Goal: Browse casually: Explore the website without a specific task or goal

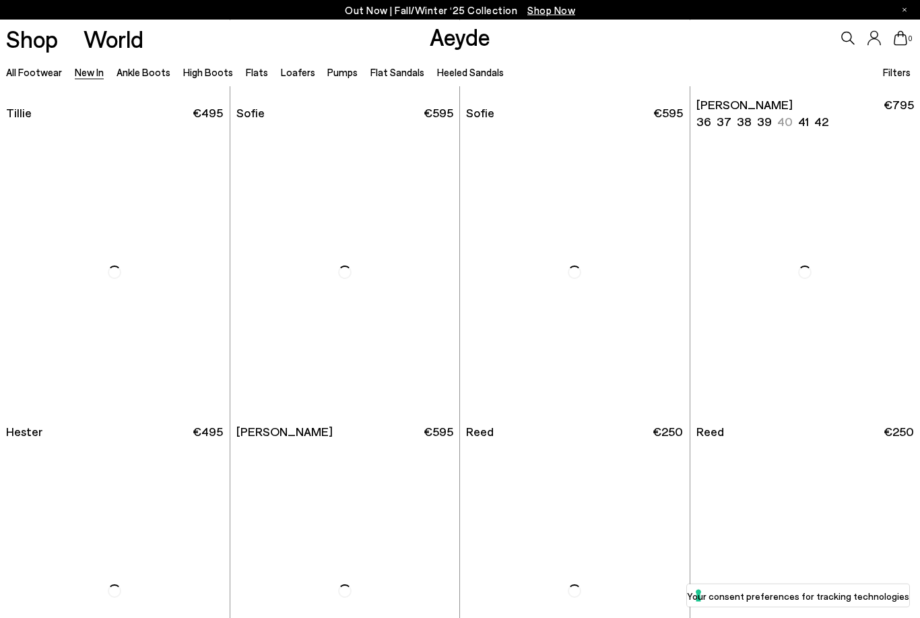
scroll to position [7611, 0]
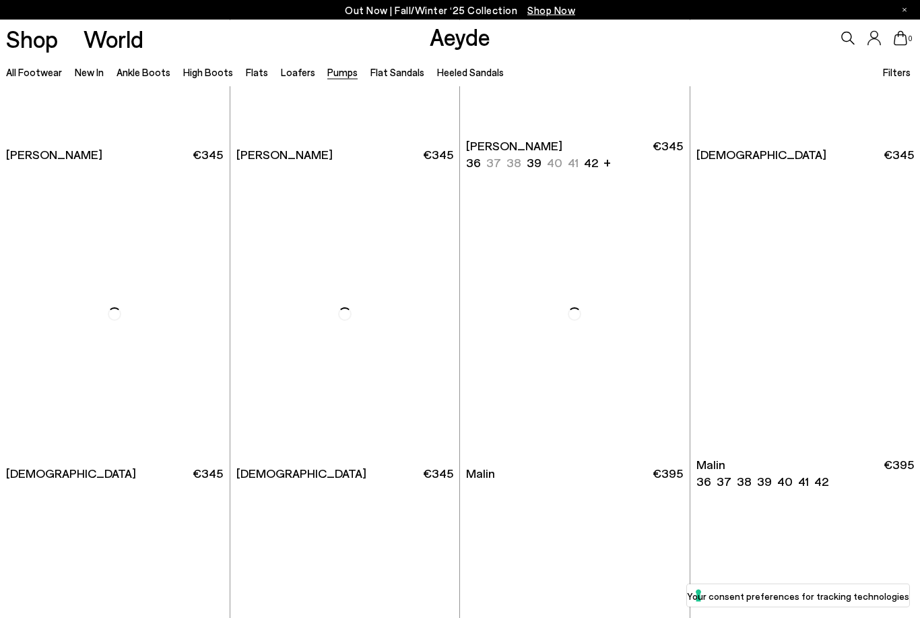
scroll to position [1831, 0]
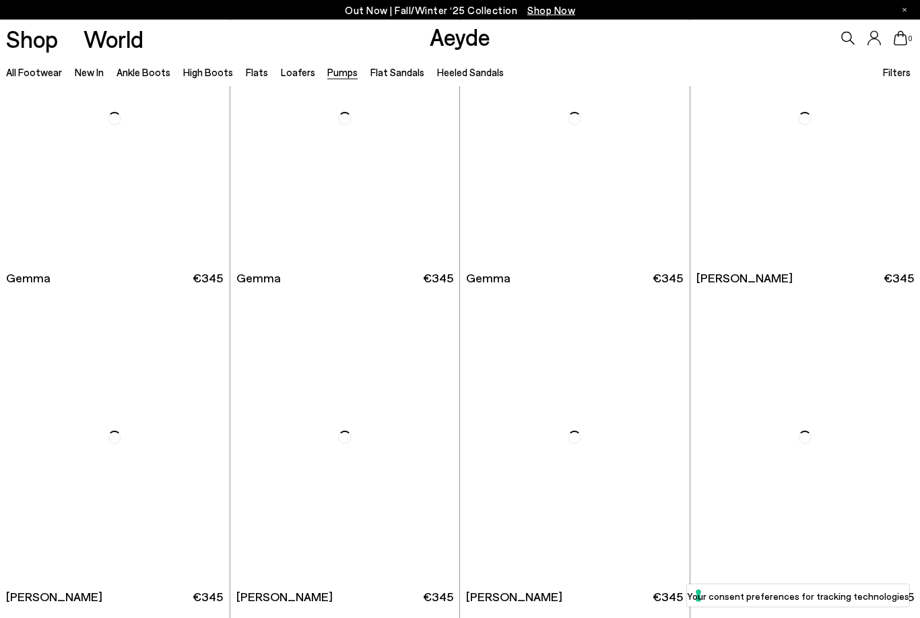
scroll to position [3620, 0]
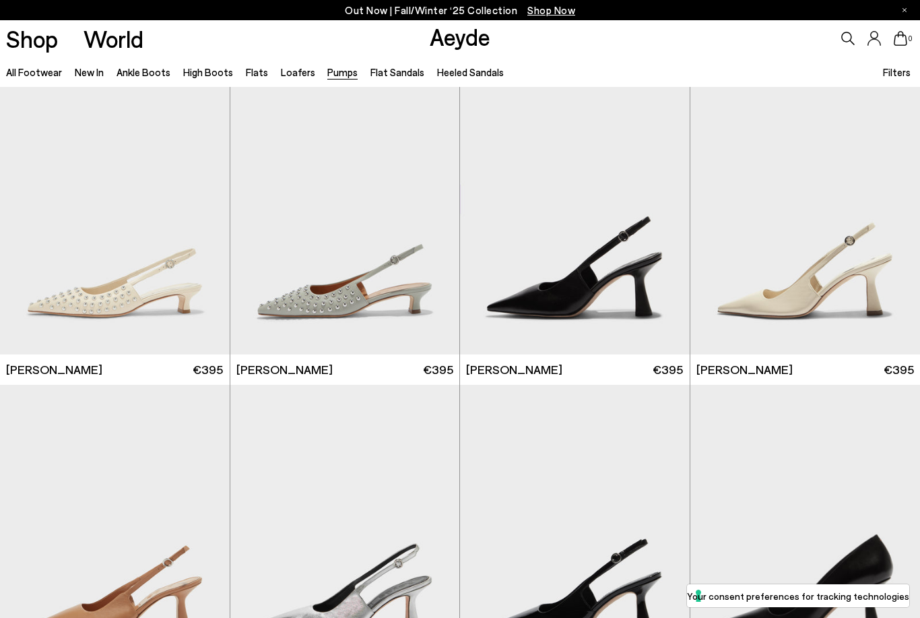
scroll to position [4484, 0]
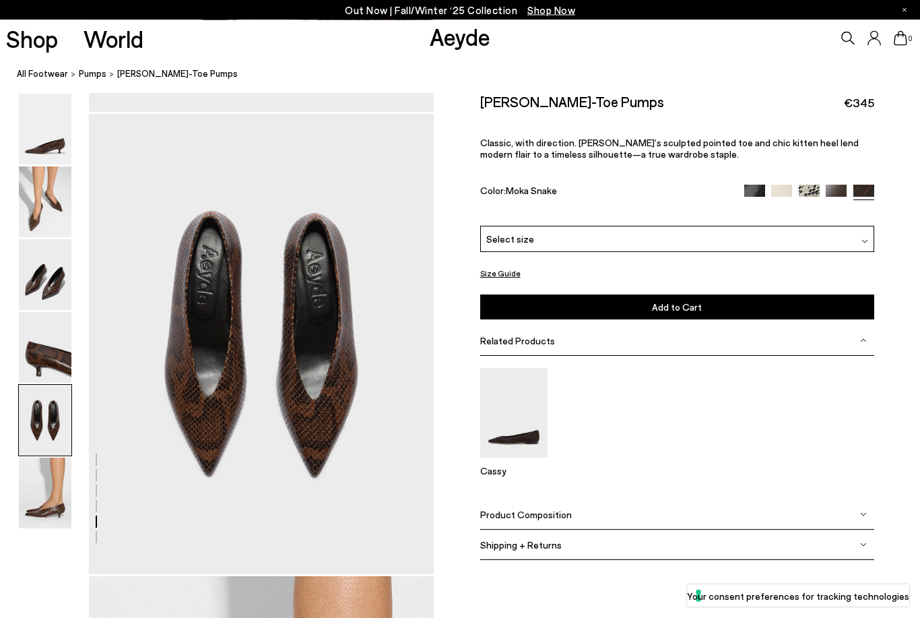
scroll to position [1817, 0]
